Goal: Navigation & Orientation: Find specific page/section

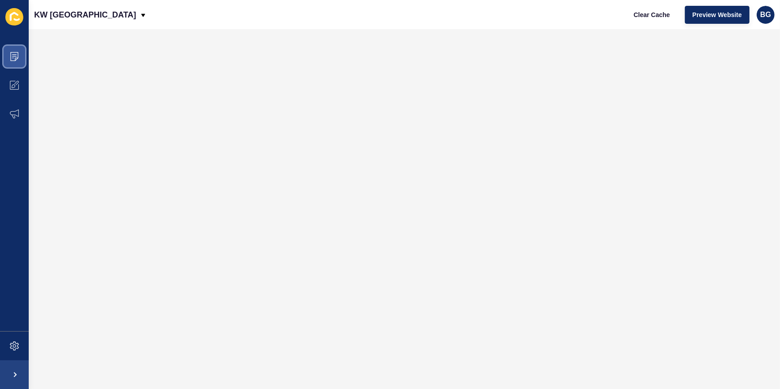
click at [9, 55] on span at bounding box center [14, 56] width 29 height 29
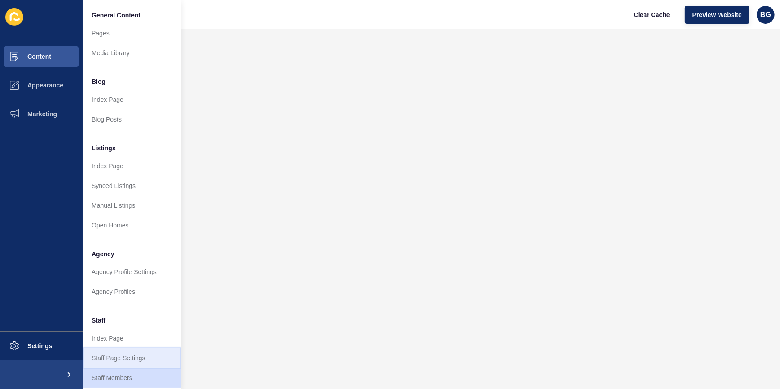
click at [134, 355] on link "Staff Page Settings" at bounding box center [132, 358] width 99 height 20
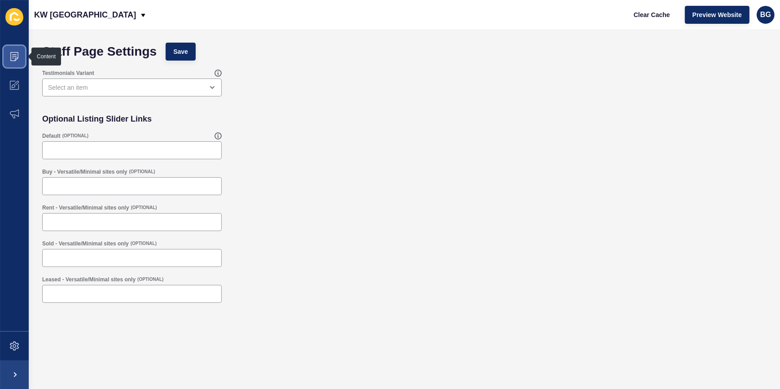
click at [13, 56] on icon at bounding box center [14, 56] width 9 height 9
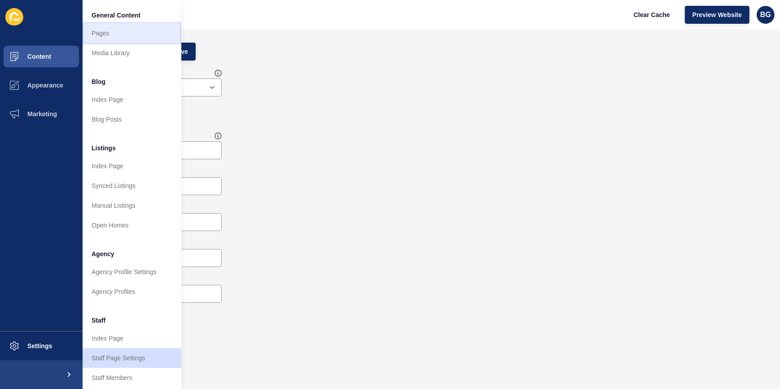
click at [141, 36] on link "Pages" at bounding box center [132, 33] width 99 height 20
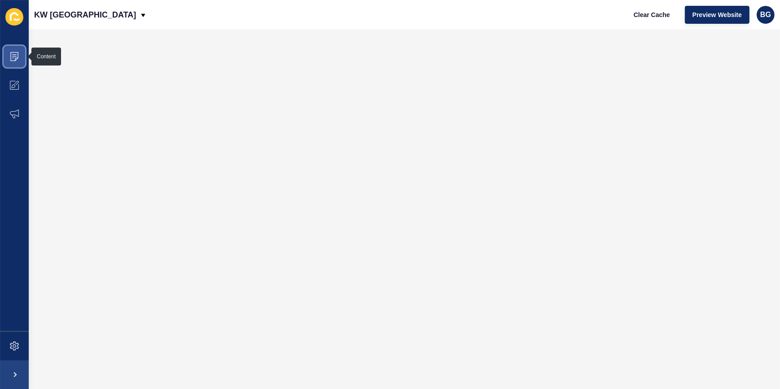
click at [13, 56] on icon at bounding box center [14, 56] width 9 height 9
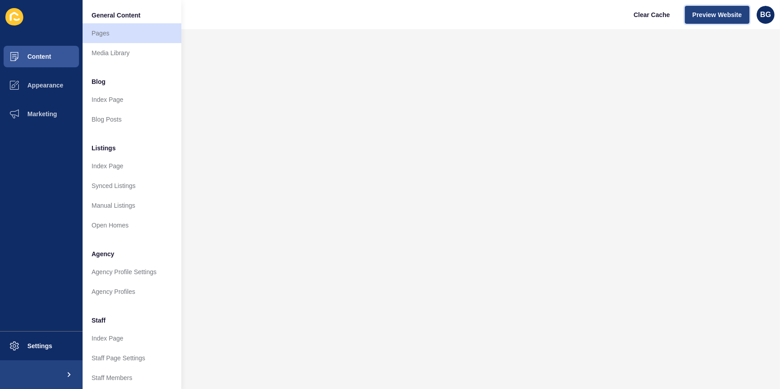
click at [713, 18] on span "Preview Website" at bounding box center [716, 14] width 49 height 9
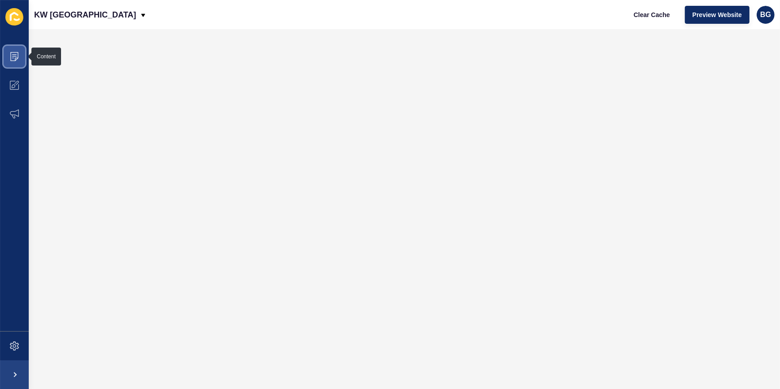
click at [15, 54] on icon at bounding box center [14, 56] width 9 height 9
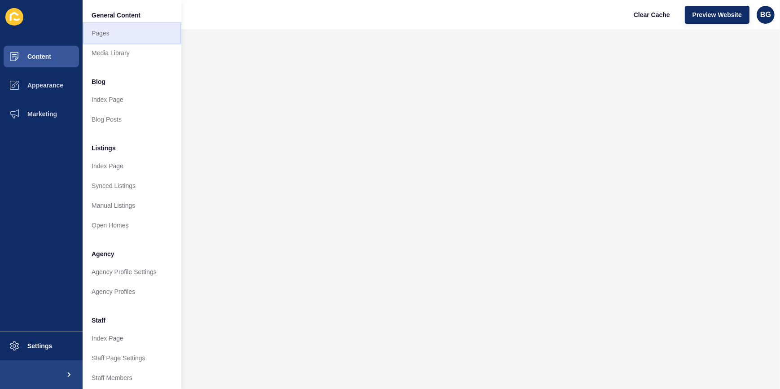
click at [139, 34] on link "Pages" at bounding box center [132, 33] width 99 height 20
